Goal: Check status: Check status

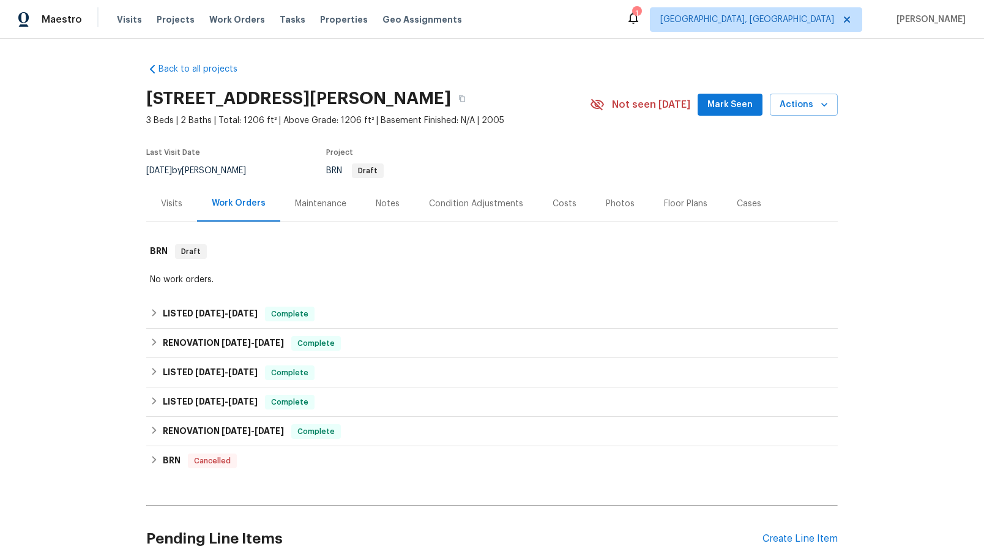
click at [168, 204] on div "Visits" at bounding box center [171, 204] width 21 height 12
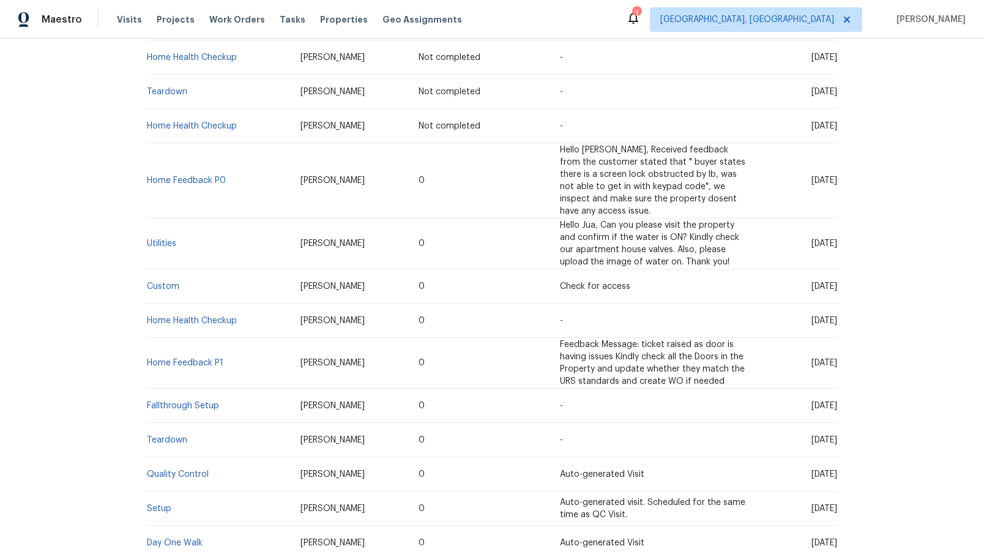
scroll to position [367, 0]
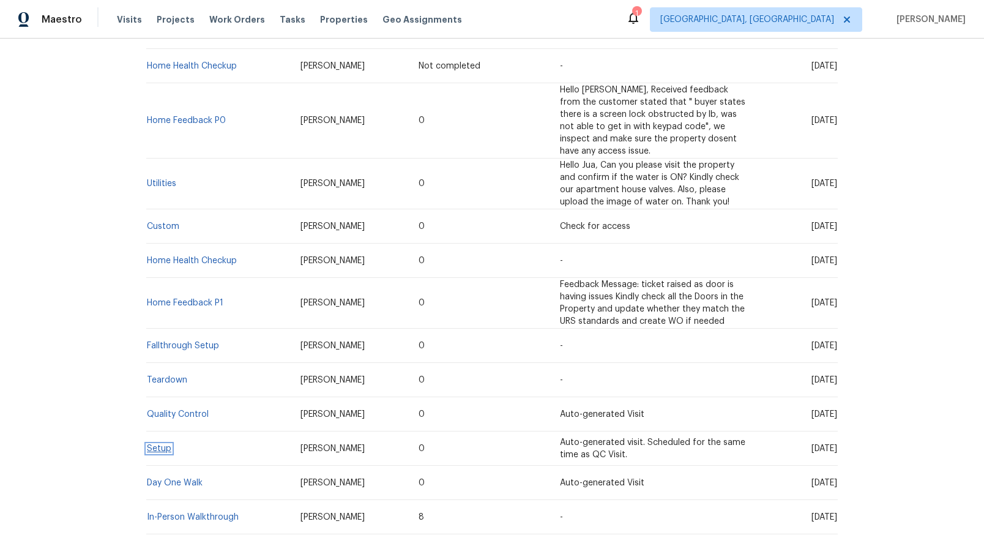
click at [151, 451] on link "Setup" at bounding box center [159, 448] width 24 height 9
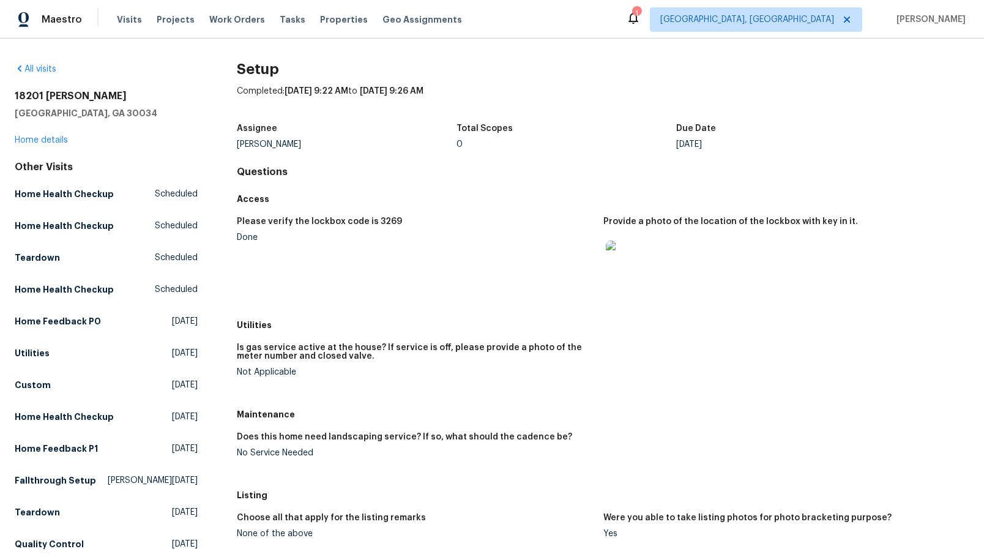
click at [620, 267] on img at bounding box center [625, 259] width 39 height 39
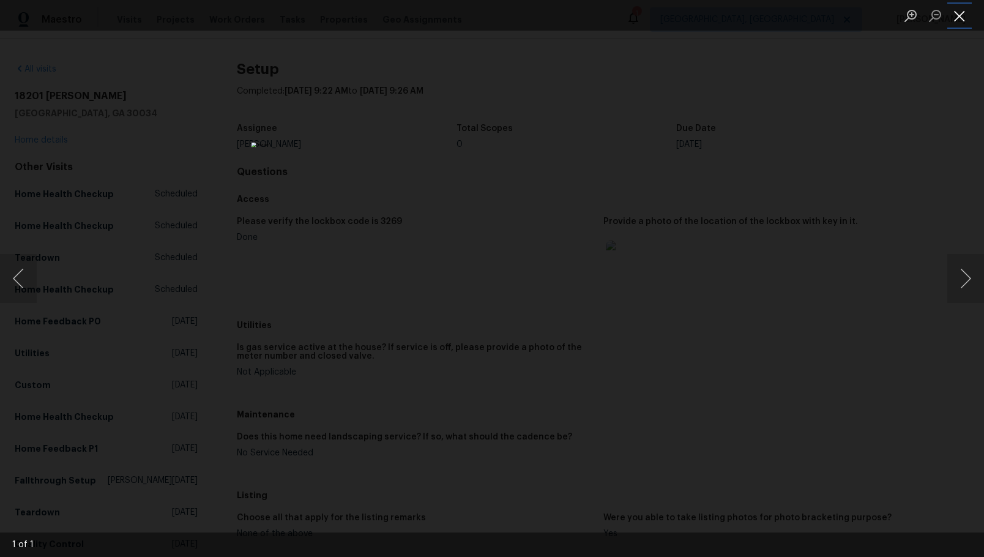
click at [961, 13] on button "Close lightbox" at bounding box center [959, 15] width 24 height 21
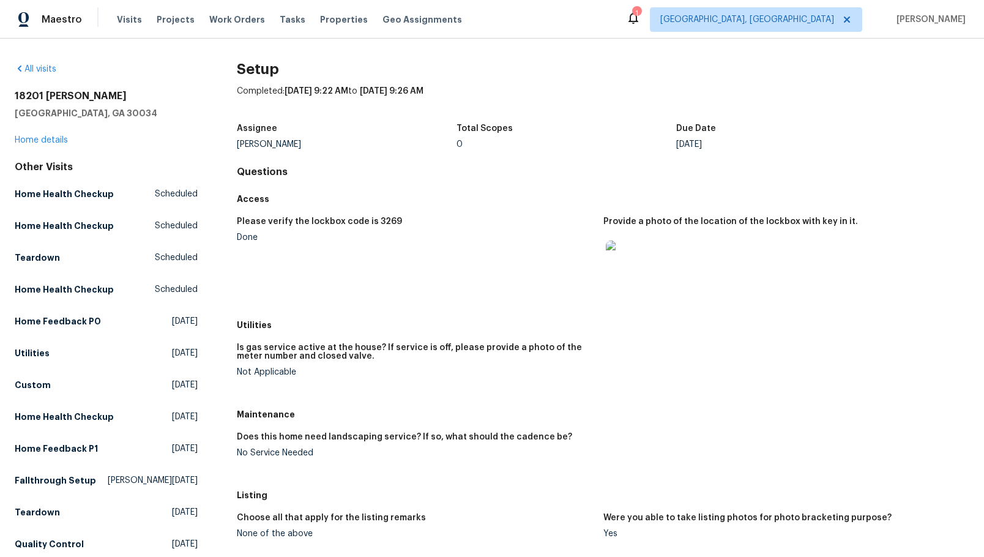
scroll to position [184, 0]
